Goal: Entertainment & Leisure: Consume media (video, audio)

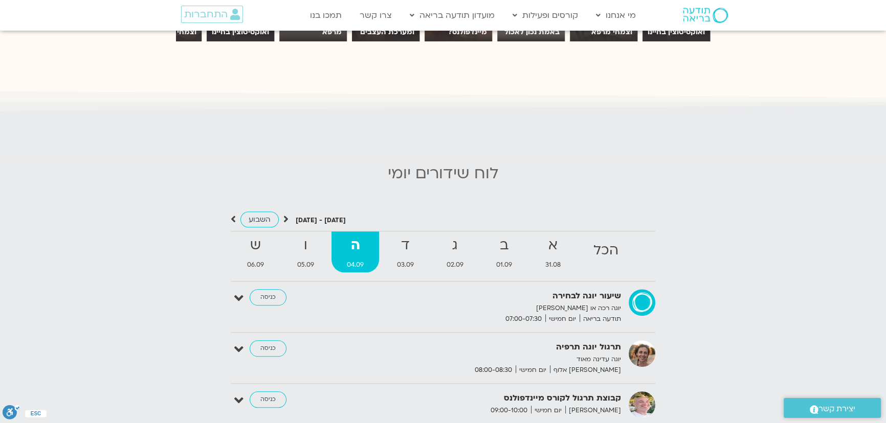
scroll to position [1148, 0]
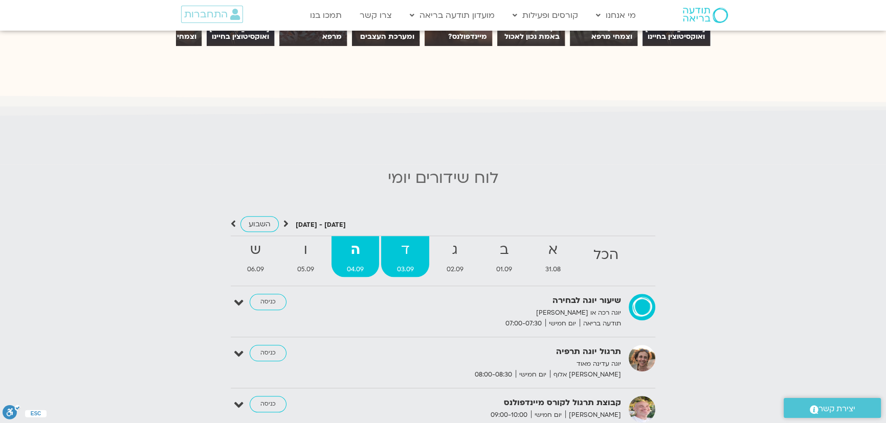
click at [404, 245] on strong "ד" at bounding box center [405, 250] width 48 height 23
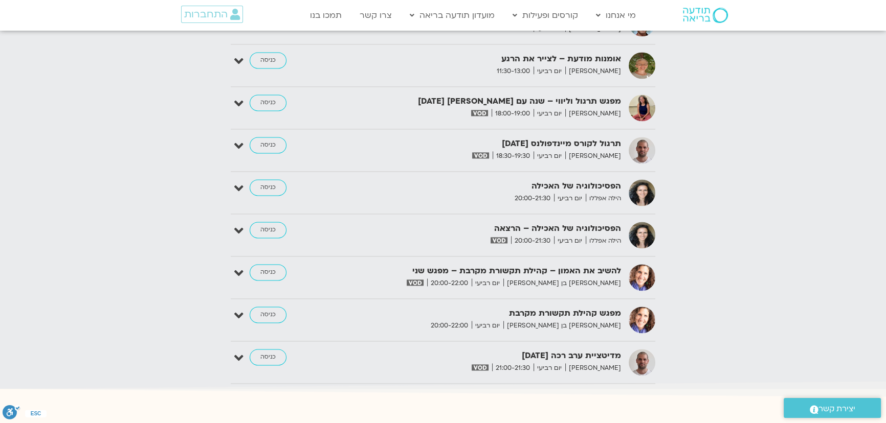
scroll to position [1846, 0]
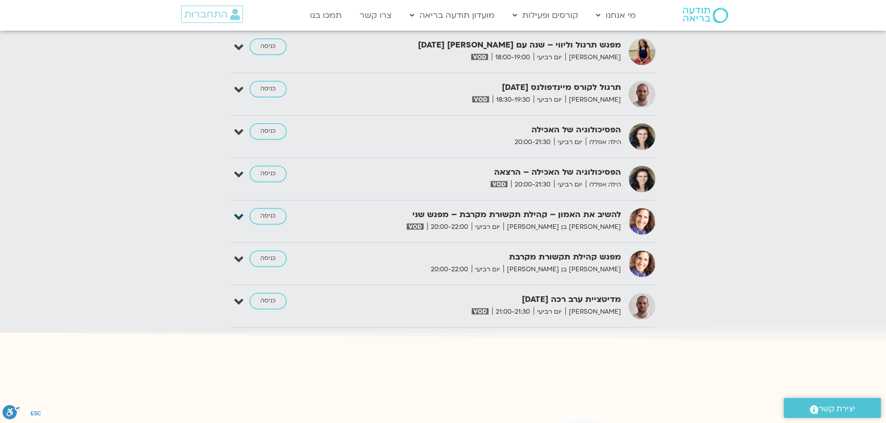
click at [238, 210] on icon at bounding box center [238, 217] width 9 height 14
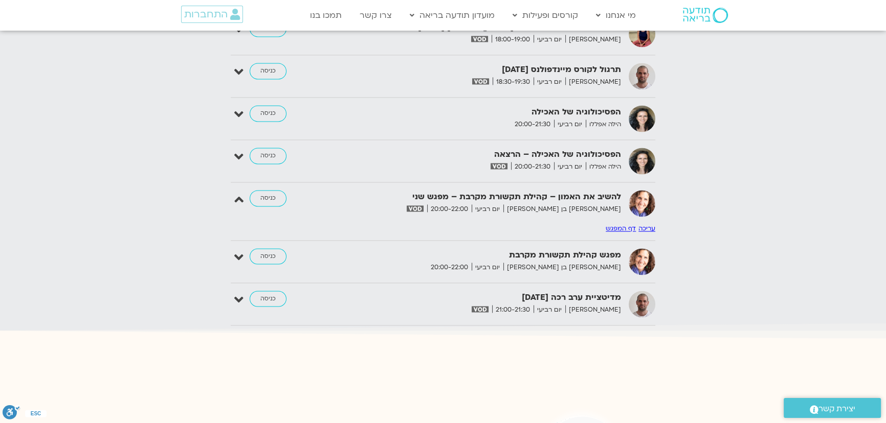
scroll to position [1865, 0]
click at [619, 224] on link "דף המפגש" at bounding box center [620, 228] width 30 height 8
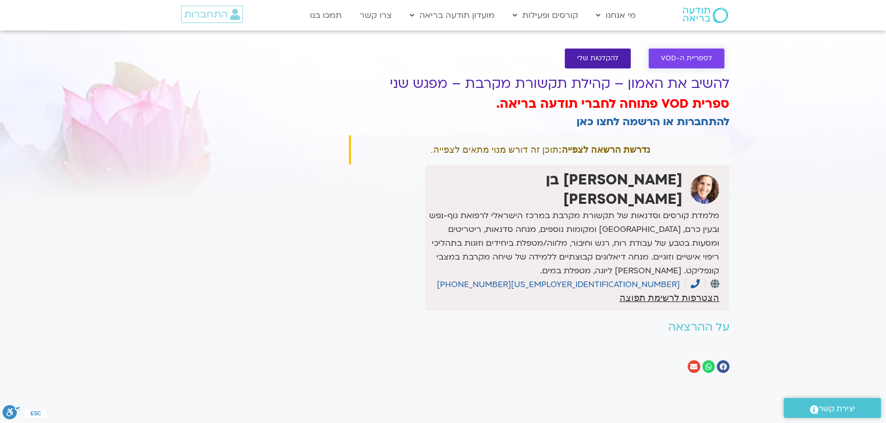
click at [670, 61] on span "לספריית ה-VOD" at bounding box center [686, 59] width 51 height 8
click at [698, 55] on span "לספריית ה-VOD" at bounding box center [686, 59] width 51 height 8
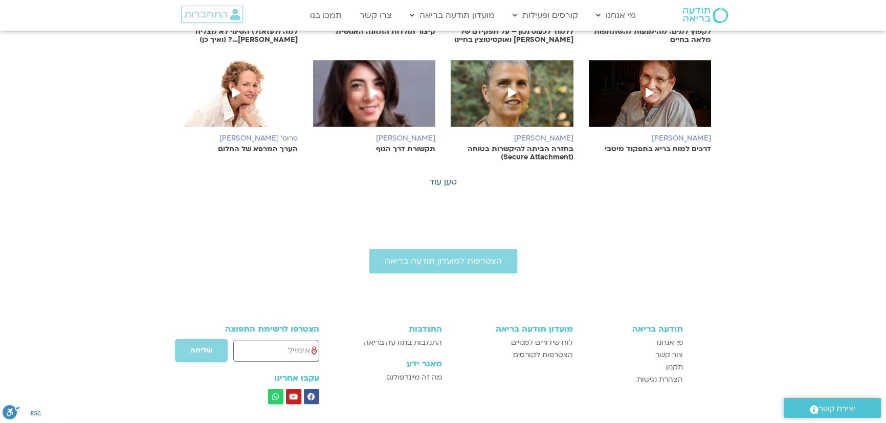
scroll to position [418, 0]
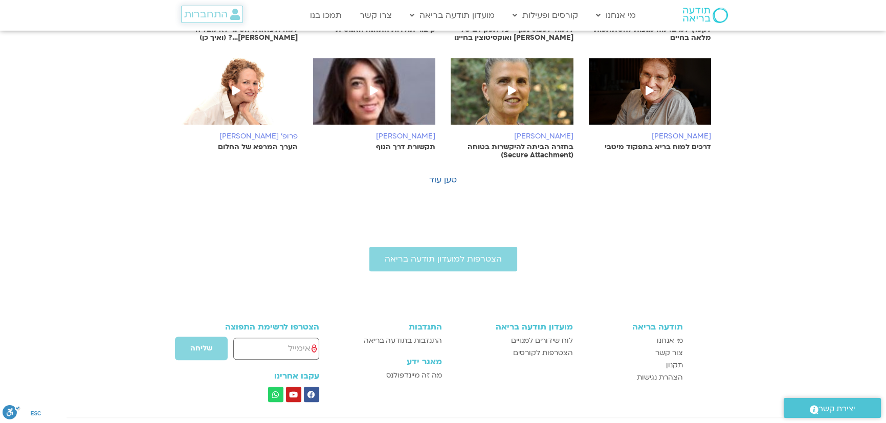
click at [205, 10] on span "התחברות" at bounding box center [205, 14] width 43 height 11
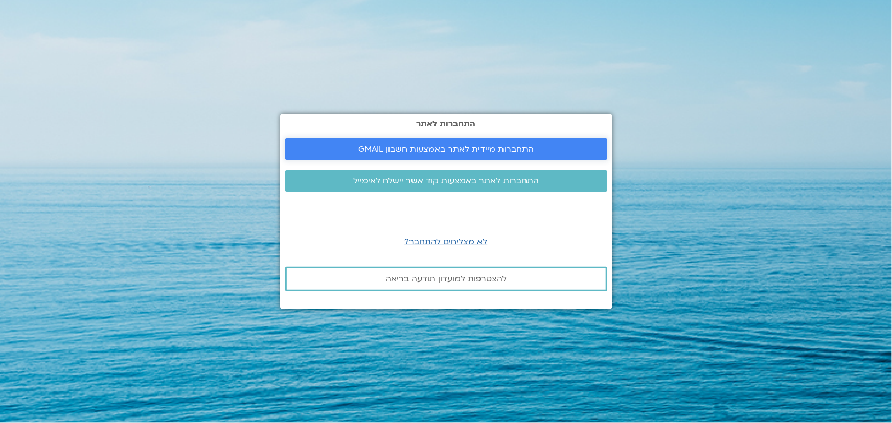
click at [436, 146] on span "התחברות מיידית לאתר באמצעות חשבון GMAIL" at bounding box center [445, 149] width 175 height 9
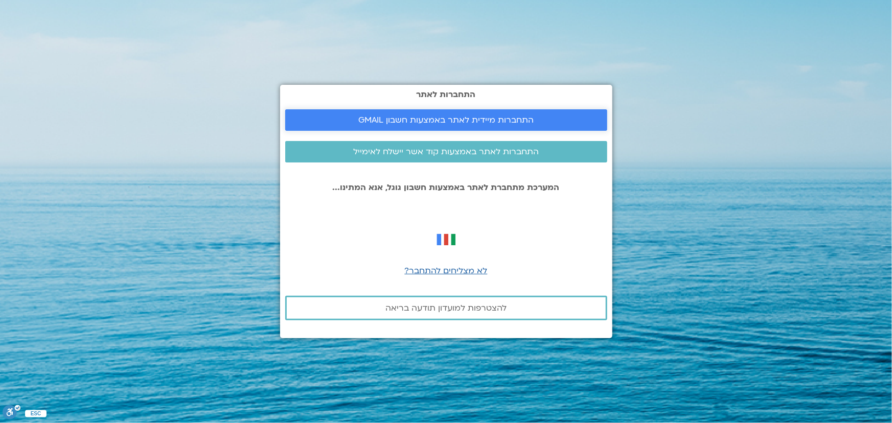
click at [444, 123] on span "התחברות מיידית לאתר באמצעות חשבון GMAIL" at bounding box center [445, 120] width 175 height 9
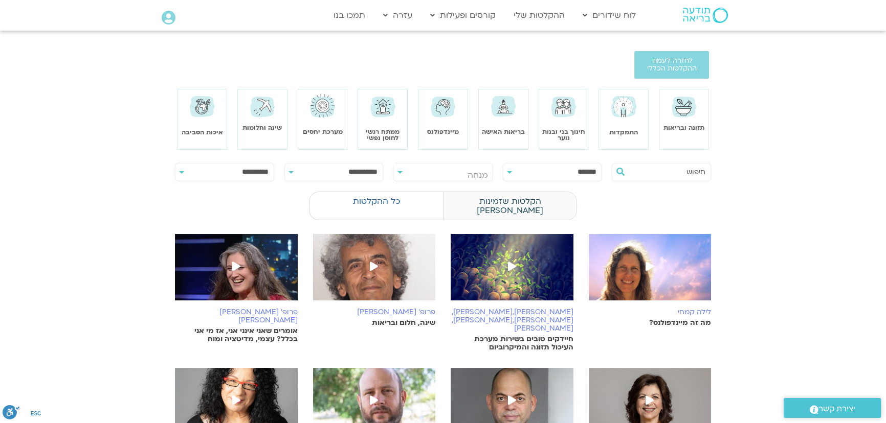
click at [530, 201] on label "הקלטות שזמינות לי" at bounding box center [509, 206] width 133 height 29
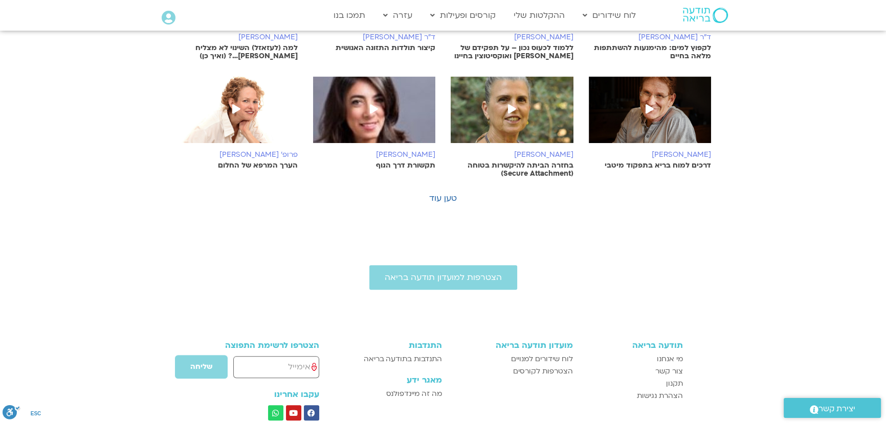
scroll to position [418, 0]
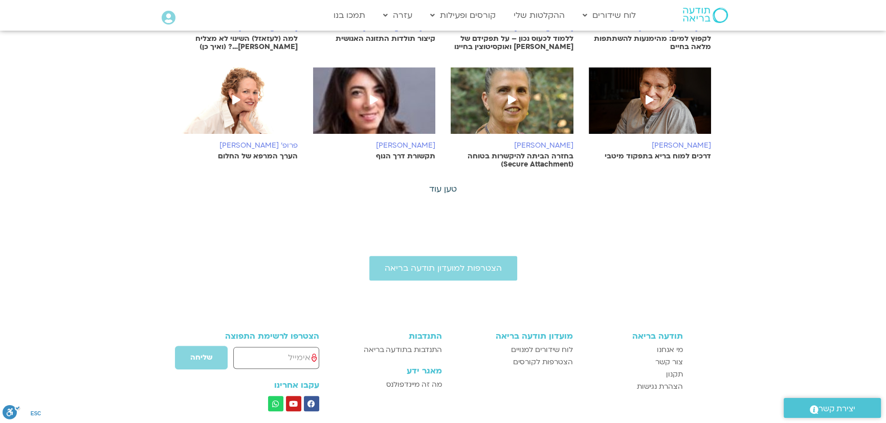
click at [442, 184] on link "טען עוד" at bounding box center [443, 189] width 28 height 11
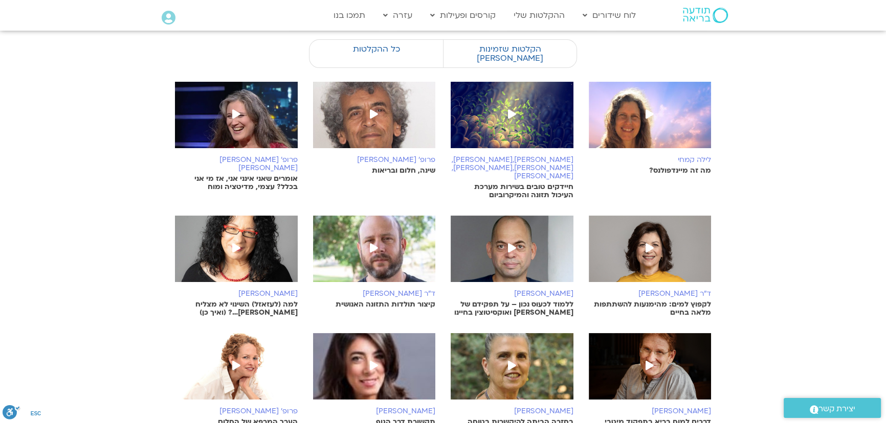
scroll to position [0, 0]
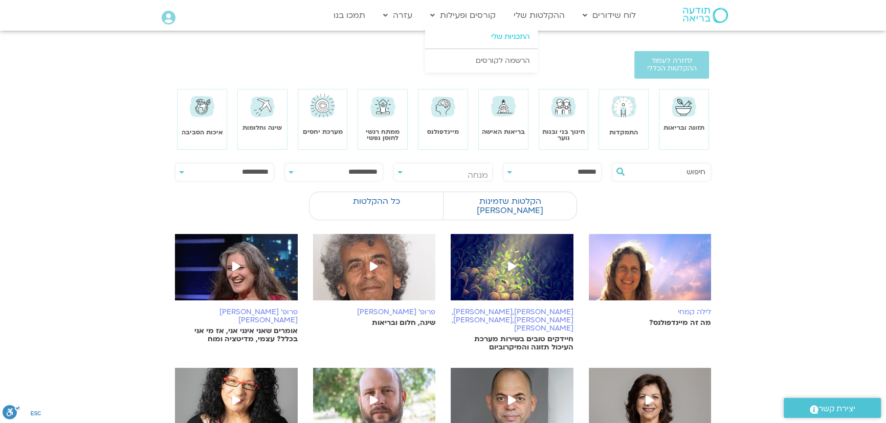
click at [502, 37] on link "התכניות שלי" at bounding box center [481, 37] width 113 height 24
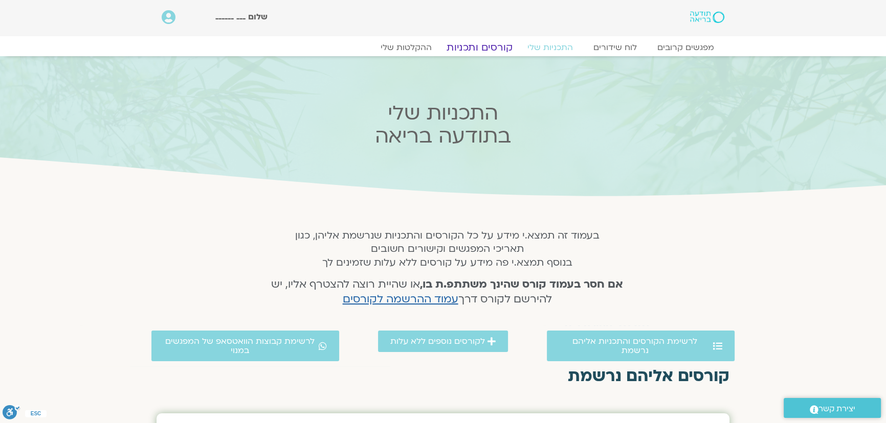
click at [487, 41] on link "קורסים ותכניות" at bounding box center [479, 47] width 90 height 12
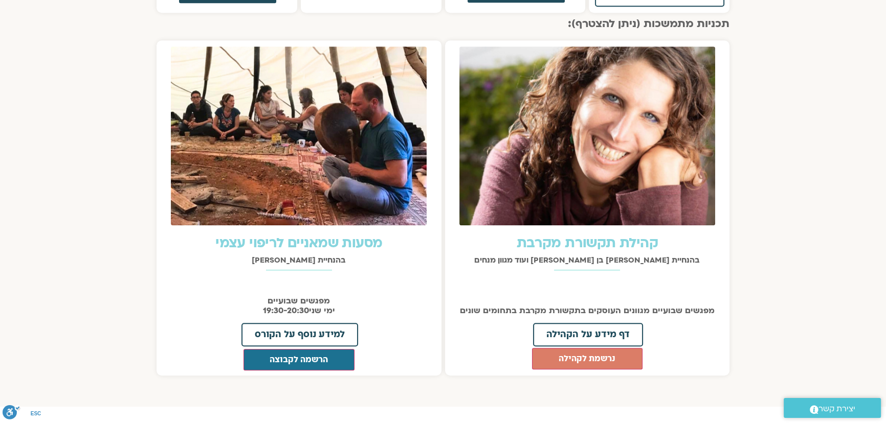
scroll to position [1023, 0]
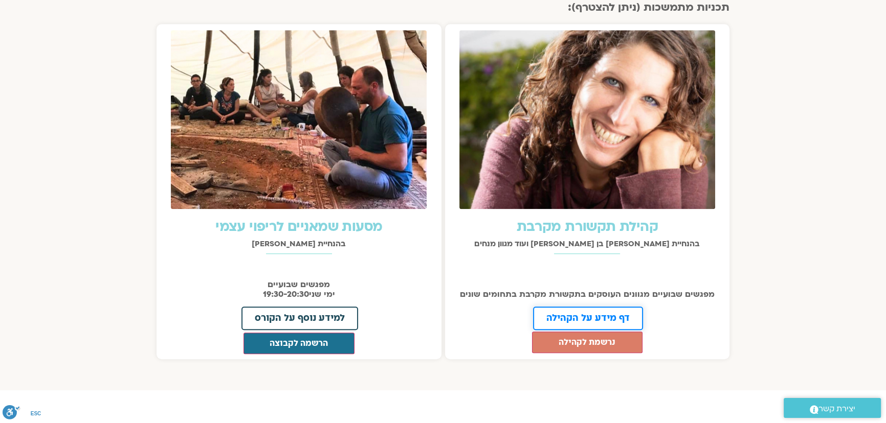
click at [571, 314] on span "דף מידע על הקהילה" at bounding box center [587, 318] width 83 height 9
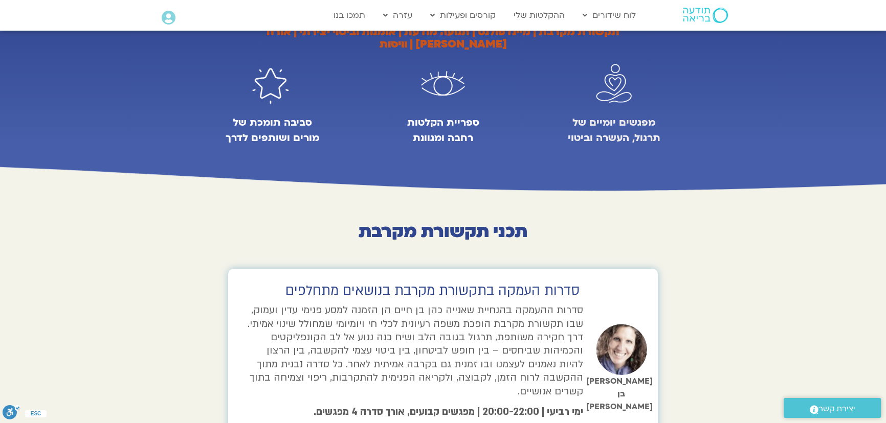
scroll to position [744, 0]
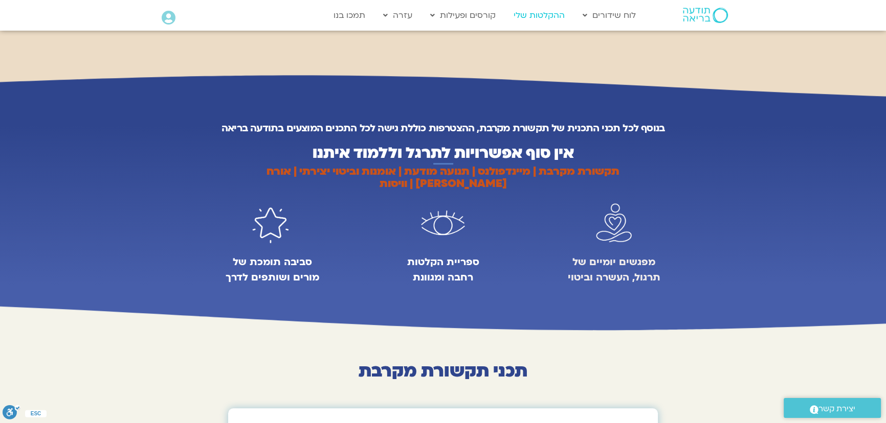
click at [540, 14] on link "ההקלטות שלי" at bounding box center [538, 15] width 61 height 19
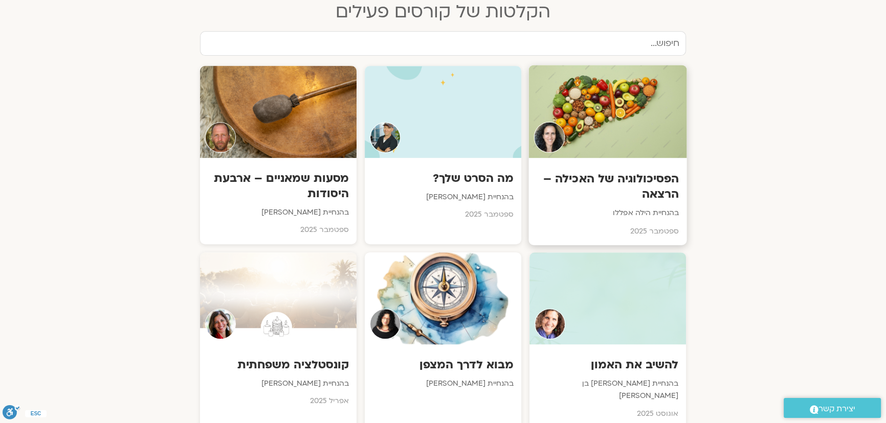
scroll to position [557, 0]
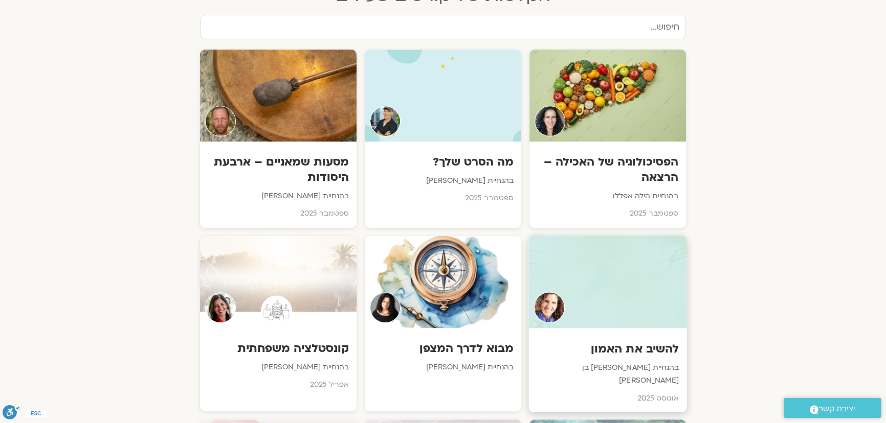
click at [639, 328] on div "להשיב את האמון בהנחיית [PERSON_NAME] בן [PERSON_NAME][DATE]" at bounding box center [607, 370] width 158 height 84
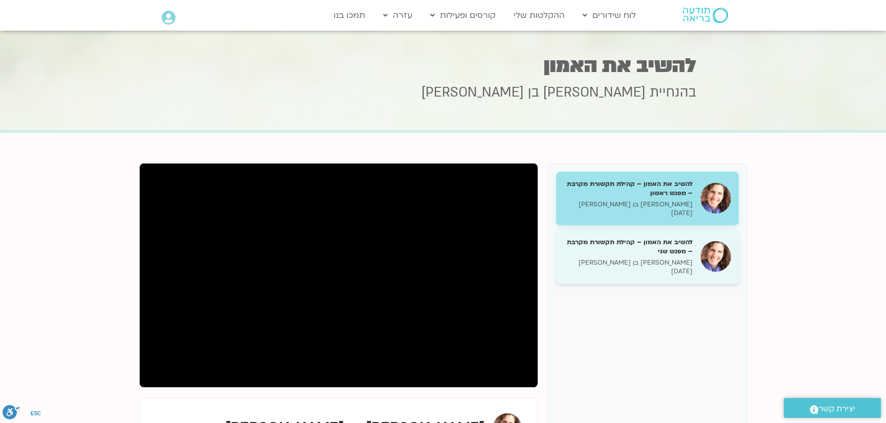
click at [646, 258] on div "להשיב את האמון – קהילת תקשורת מקרבת – מפגש שני [PERSON_NAME] בן [PERSON_NAME] […" at bounding box center [628, 257] width 129 height 38
